Goal: Task Accomplishment & Management: Manage account settings

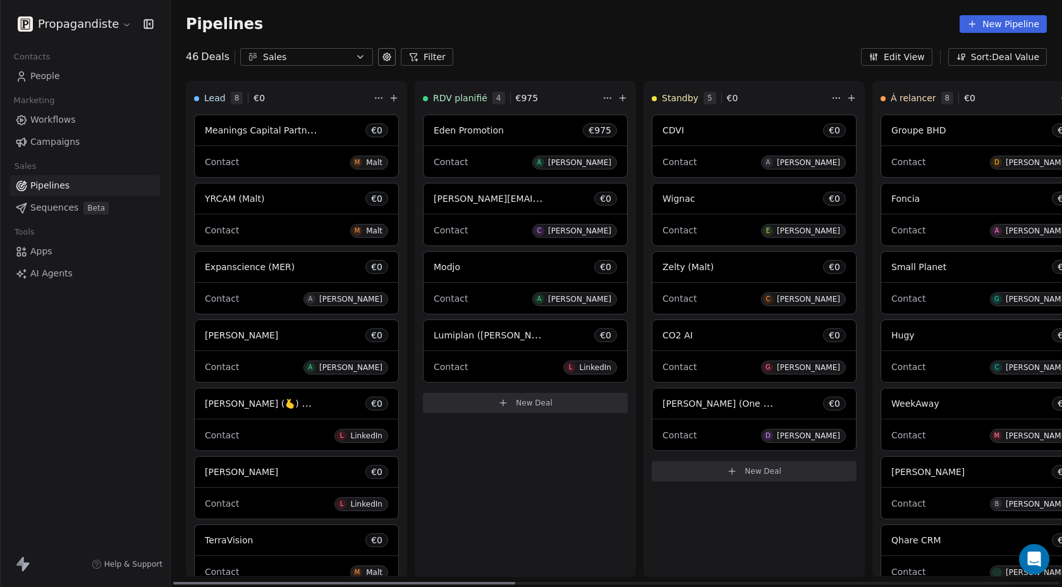
scroll to position [123, 0]
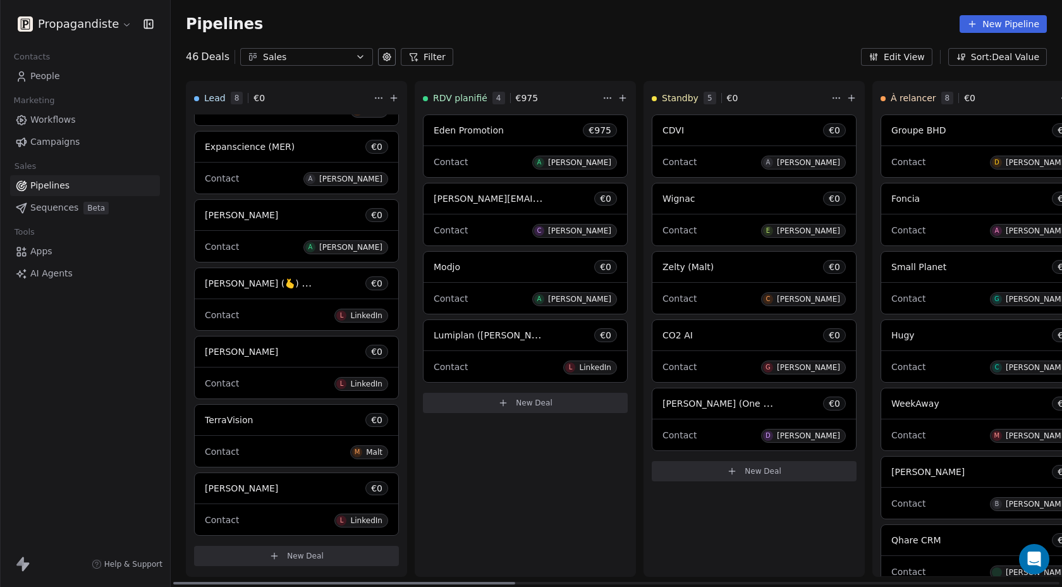
click at [258, 562] on button "New Deal" at bounding box center [296, 556] width 205 height 20
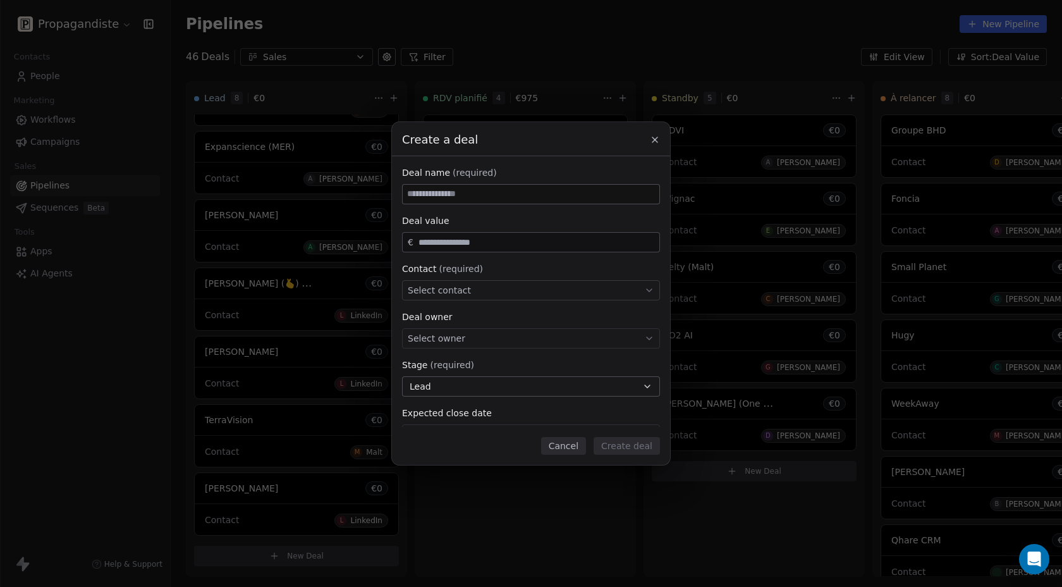
paste input "********"
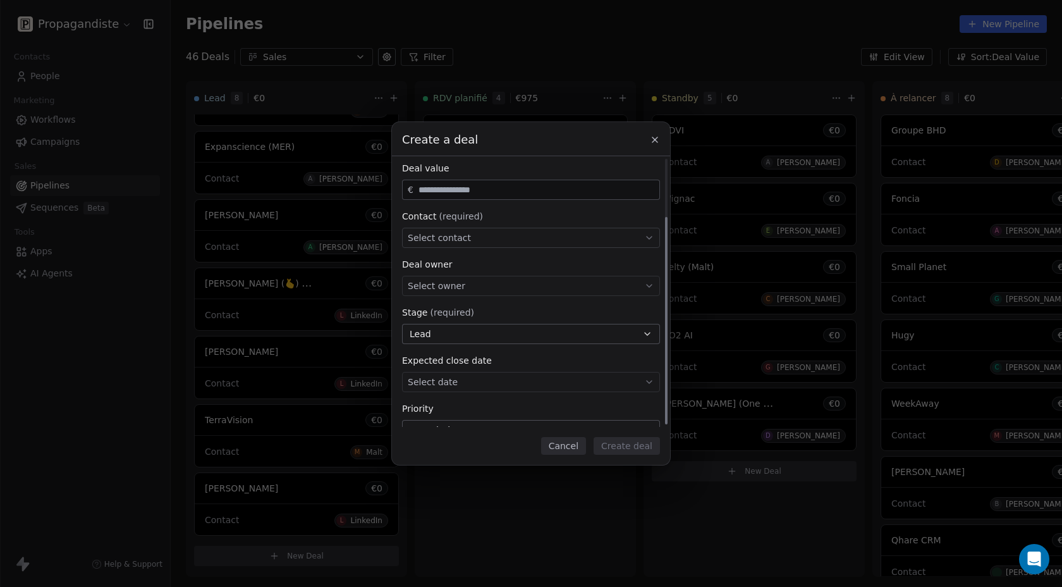
scroll to position [76, 0]
type input "********"
click at [424, 216] on span "Select contact" at bounding box center [439, 214] width 63 height 13
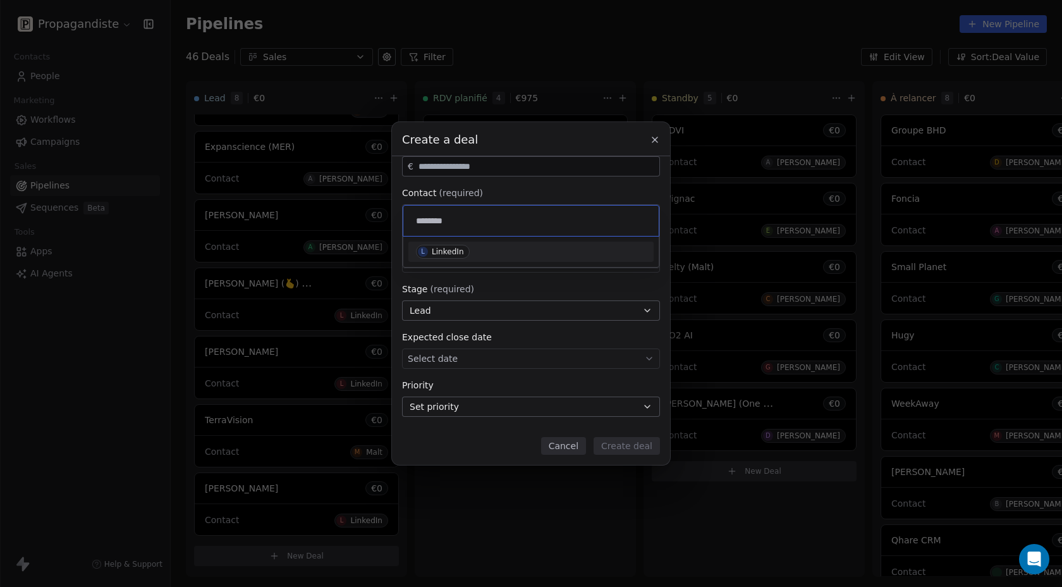
type input "********"
click at [458, 254] on div "LinkedIn" at bounding box center [448, 251] width 32 height 9
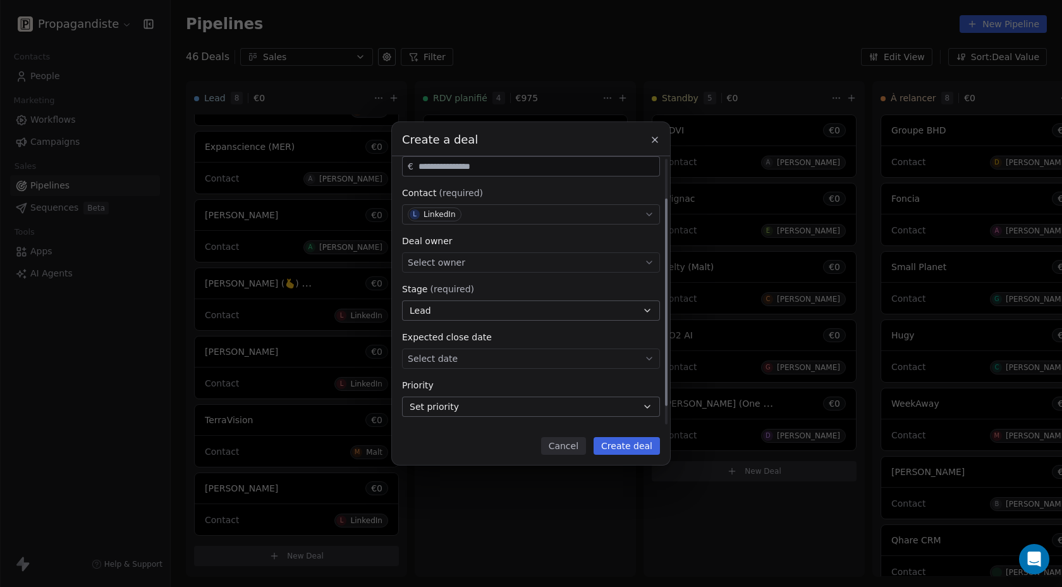
scroll to position [0, 0]
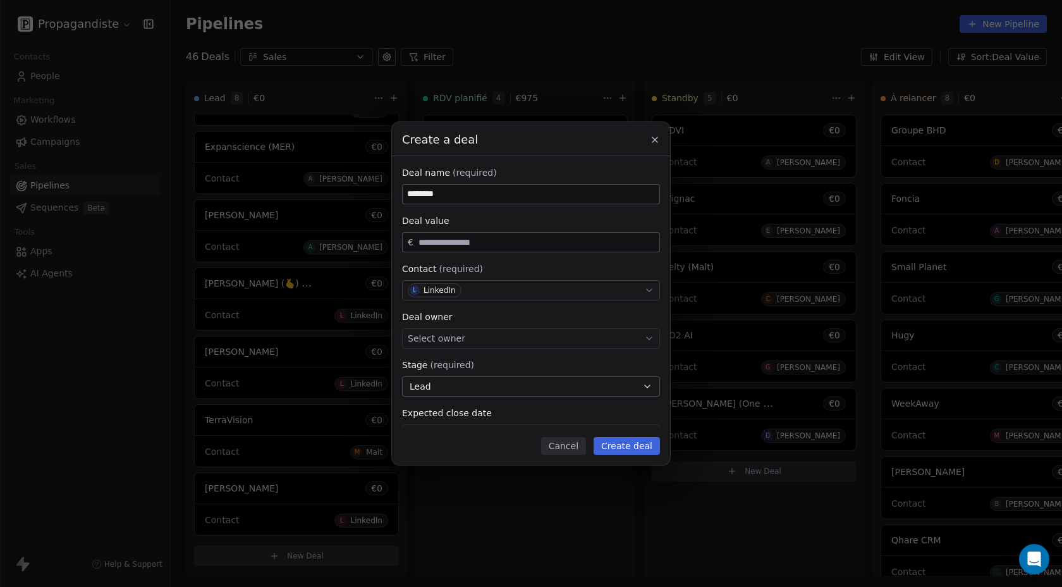
click at [615, 446] on button "Create deal" at bounding box center [627, 446] width 66 height 18
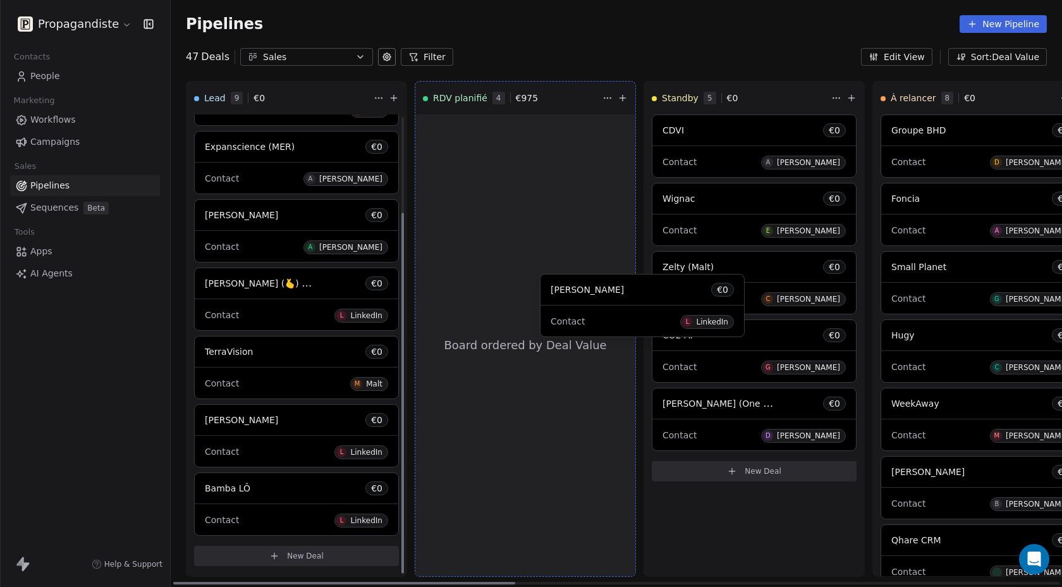
scroll to position [123, 0]
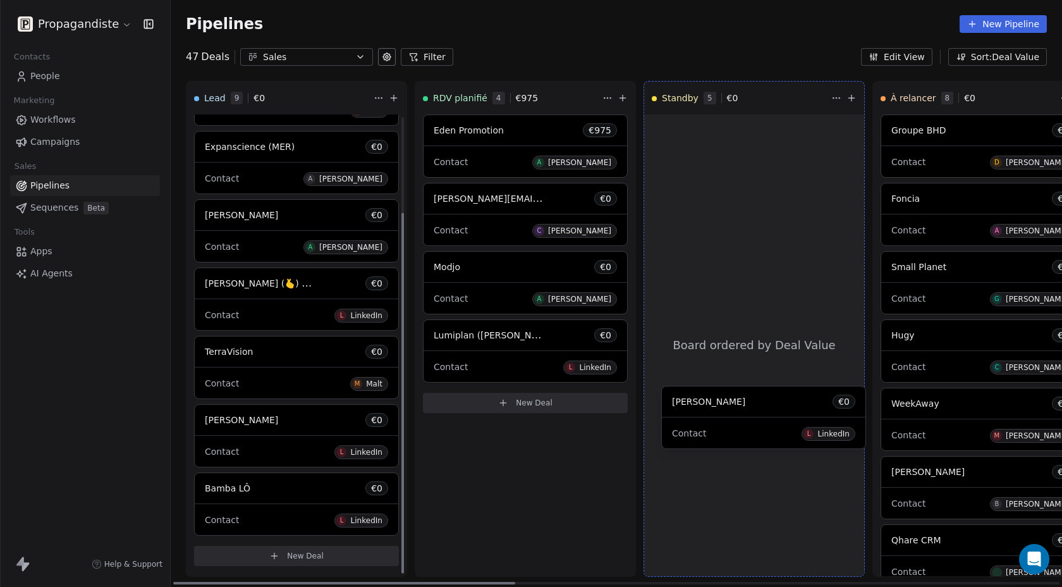
drag, startPoint x: 248, startPoint y: 297, endPoint x: 716, endPoint y: 417, distance: 482.9
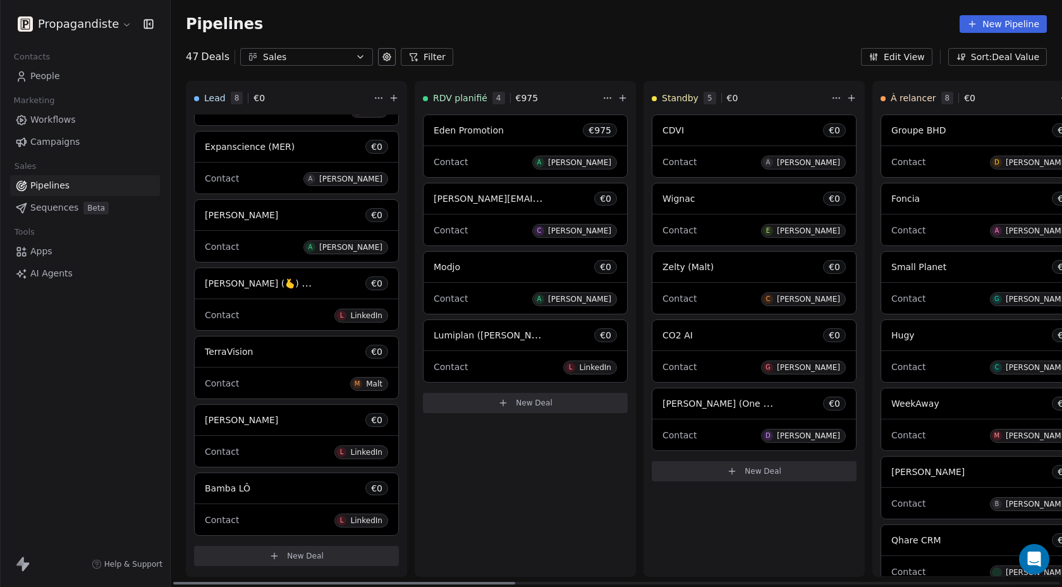
click at [334, 278] on div "Jean-Camille (🫰) Massot € 0" at bounding box center [297, 283] width 204 height 30
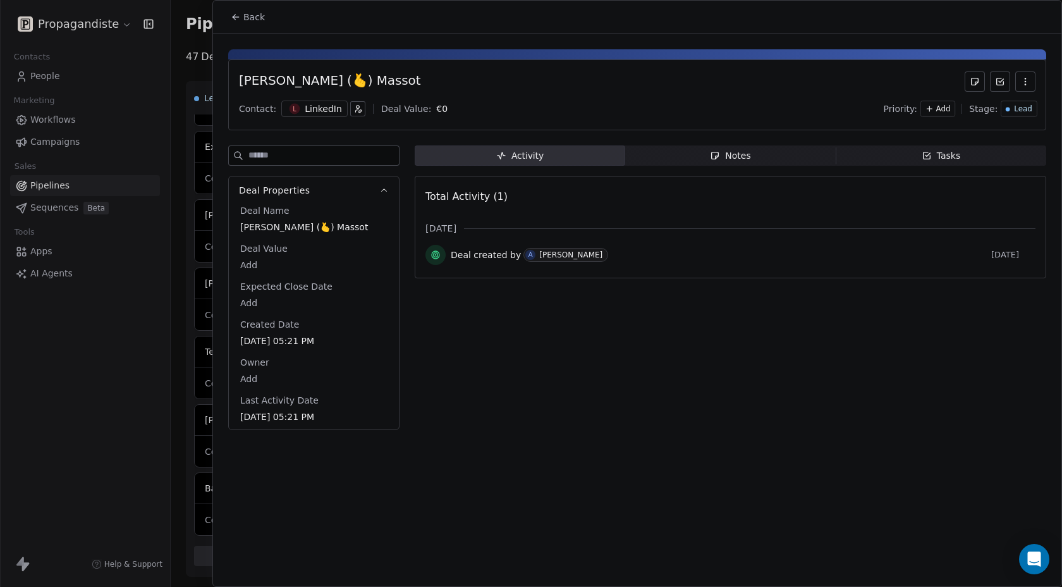
click at [298, 83] on div "[PERSON_NAME] (🫰) Massot" at bounding box center [329, 81] width 181 height 20
copy div "[PERSON_NAME] (🫰) Massot"
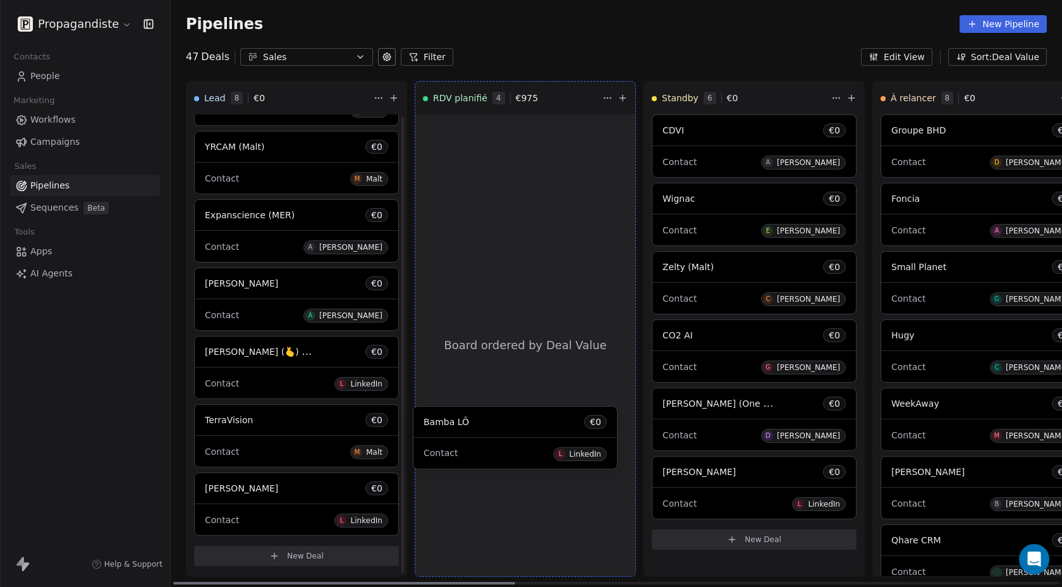
scroll to position [54, 0]
